Goal: Information Seeking & Learning: Find specific fact

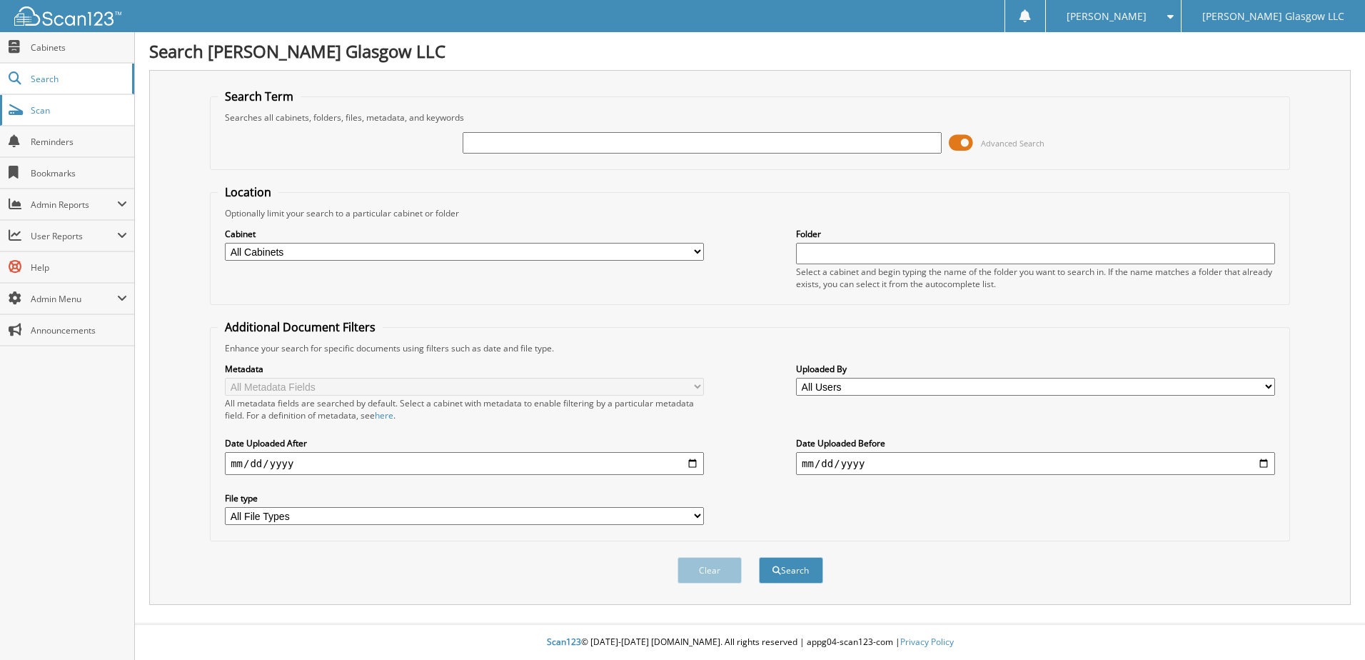
click at [59, 110] on span "Scan" at bounding box center [79, 110] width 96 height 12
type input "RE[[ERT"
click at [759, 557] on button "Search" at bounding box center [791, 570] width 64 height 26
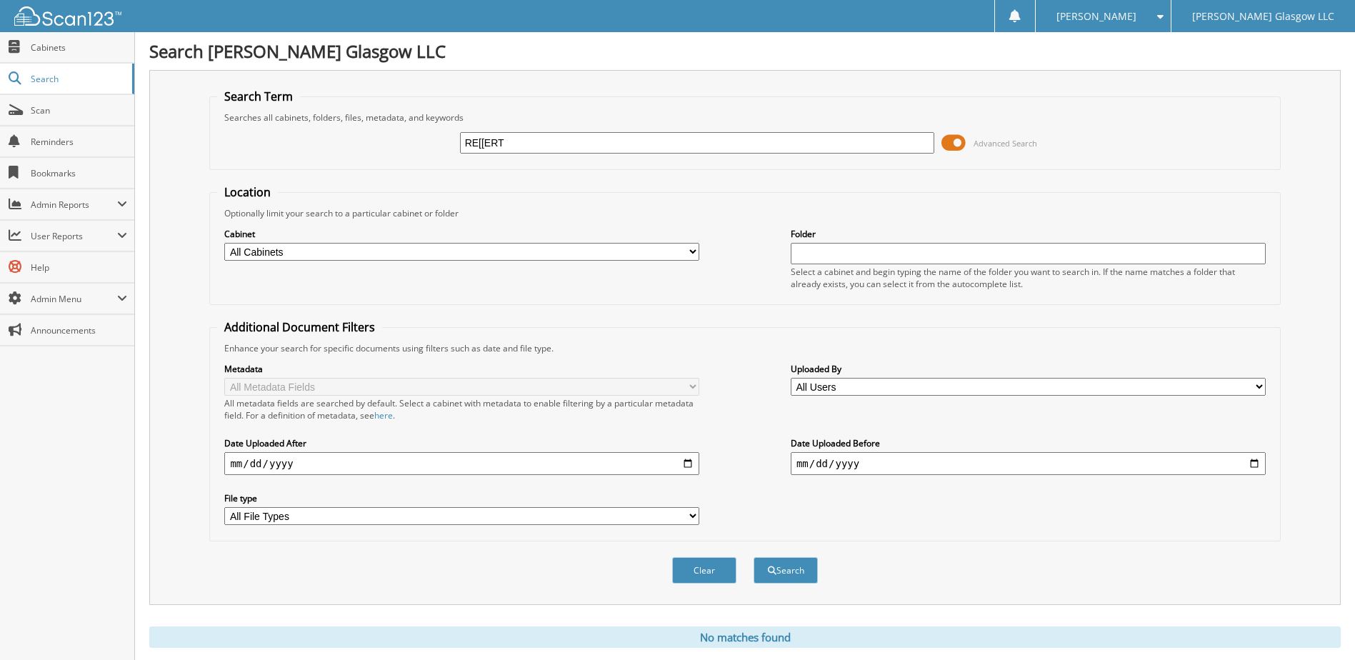
drag, startPoint x: 583, startPoint y: 134, endPoint x: 453, endPoint y: 142, distance: 129.5
click at [453, 142] on div "RE[[ERT Advanced Search" at bounding box center [744, 143] width 1055 height 39
type input "REPPERT"
click at [753, 557] on button "Search" at bounding box center [785, 570] width 64 height 26
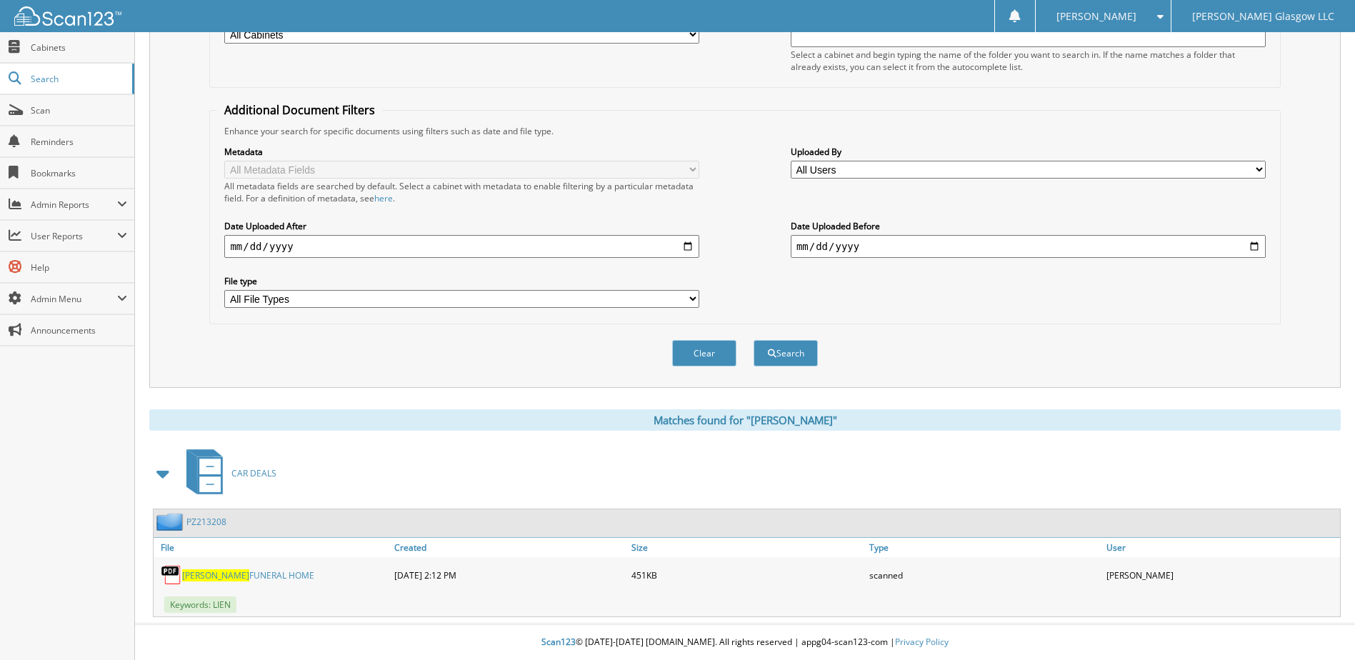
scroll to position [218, 0]
click at [230, 570] on link "REPPERT FUNERAL HOME" at bounding box center [248, 575] width 132 height 12
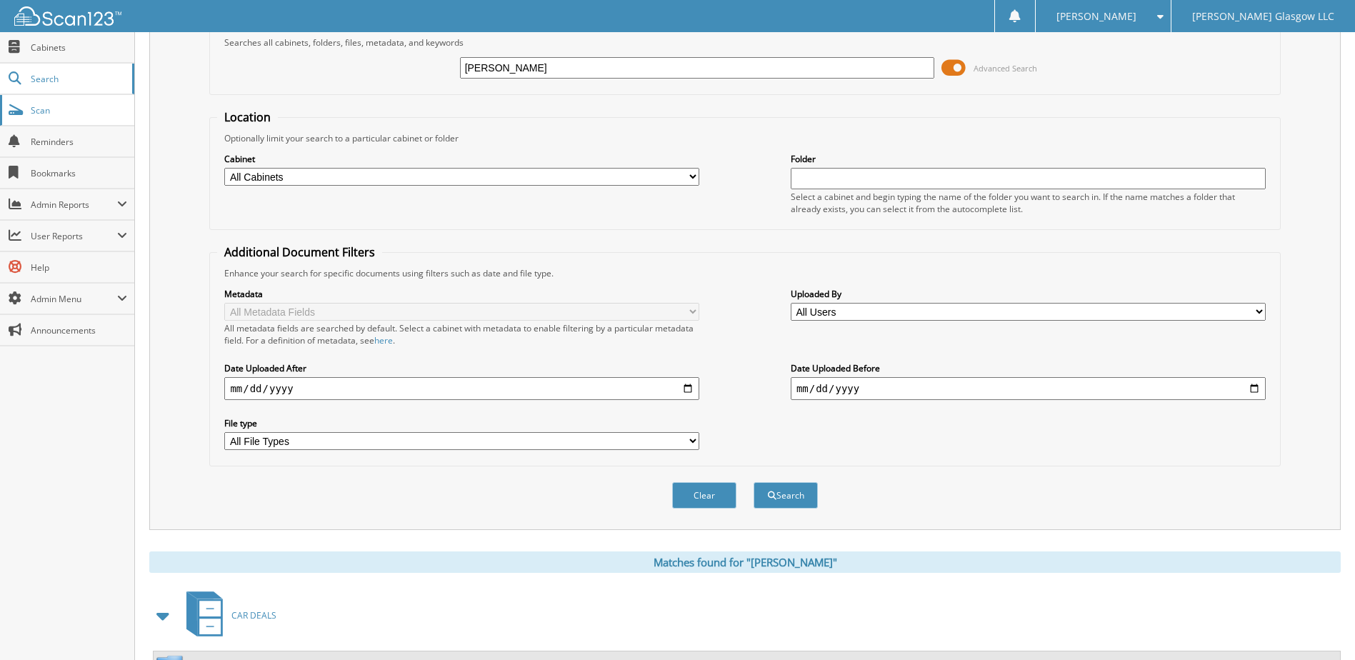
scroll to position [4, 0]
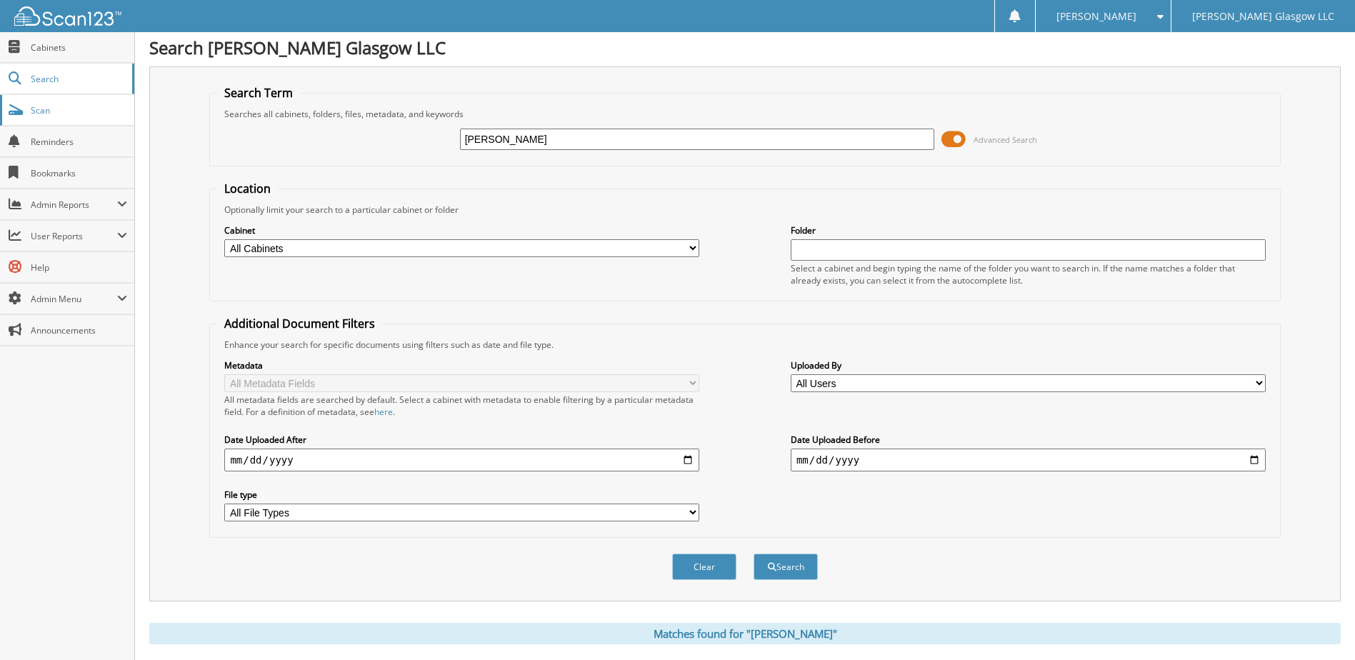
click at [53, 112] on span "Scan" at bounding box center [79, 110] width 96 height 12
